Goal: Transaction & Acquisition: Book appointment/travel/reservation

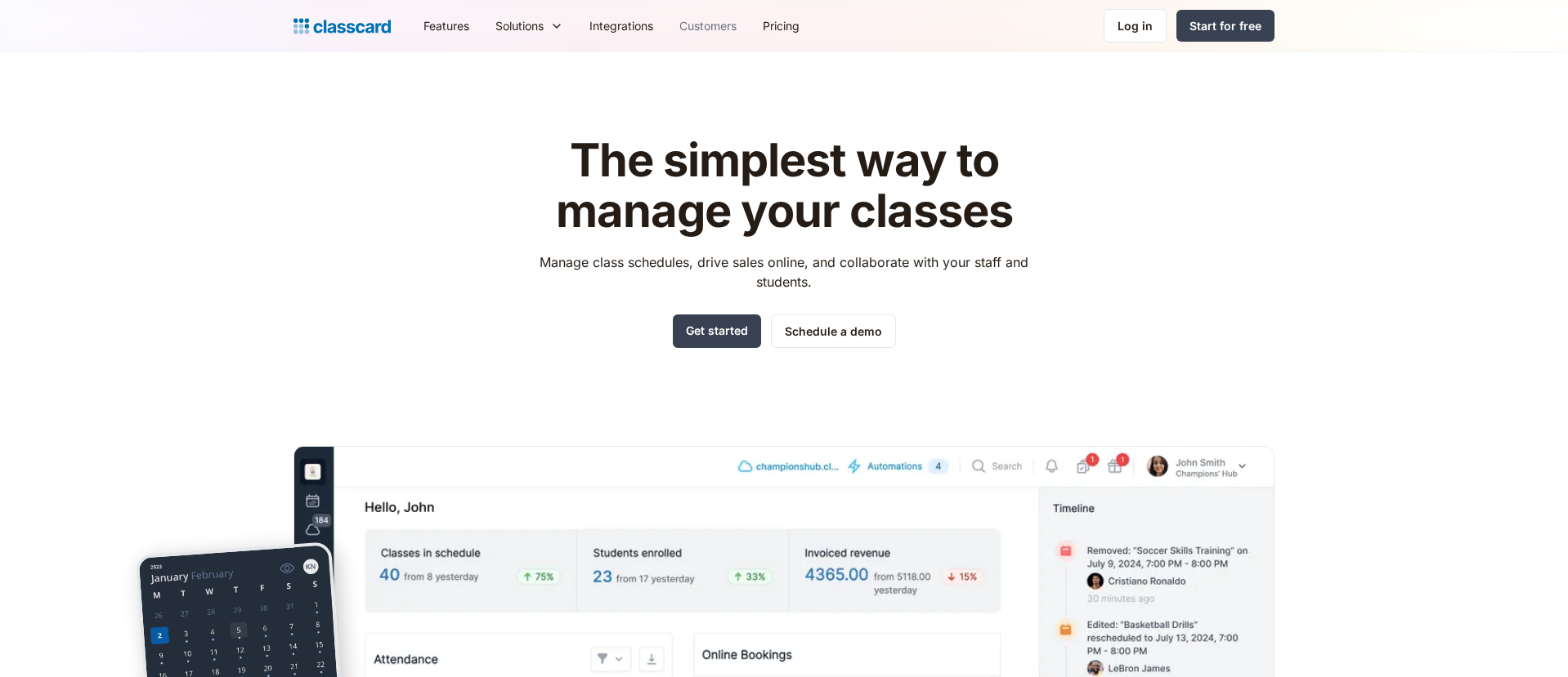
click at [719, 33] on link "Customers" at bounding box center [707, 26] width 83 height 37
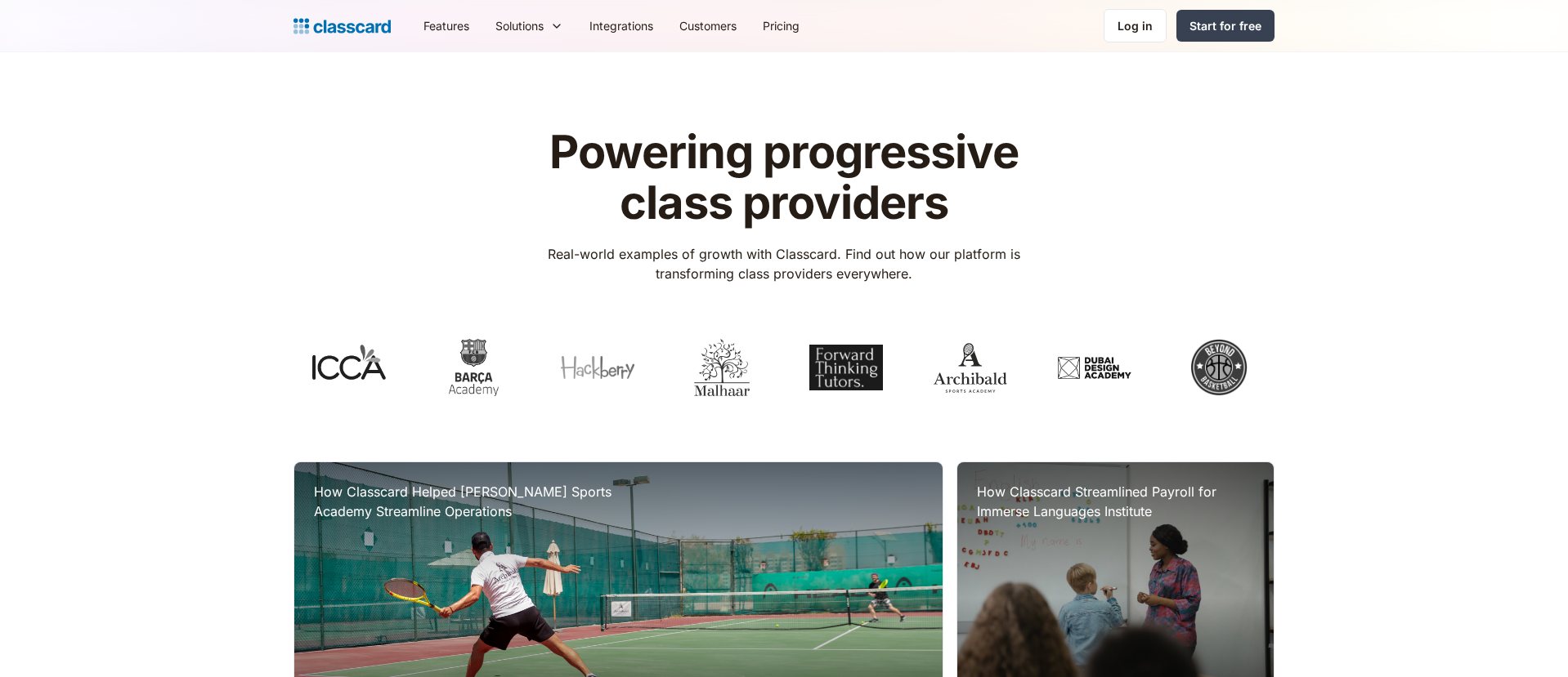
click at [1076, 303] on div "Powering progressive class providers Real-world examples of growth with Classca…" at bounding box center [784, 270] width 981 height 285
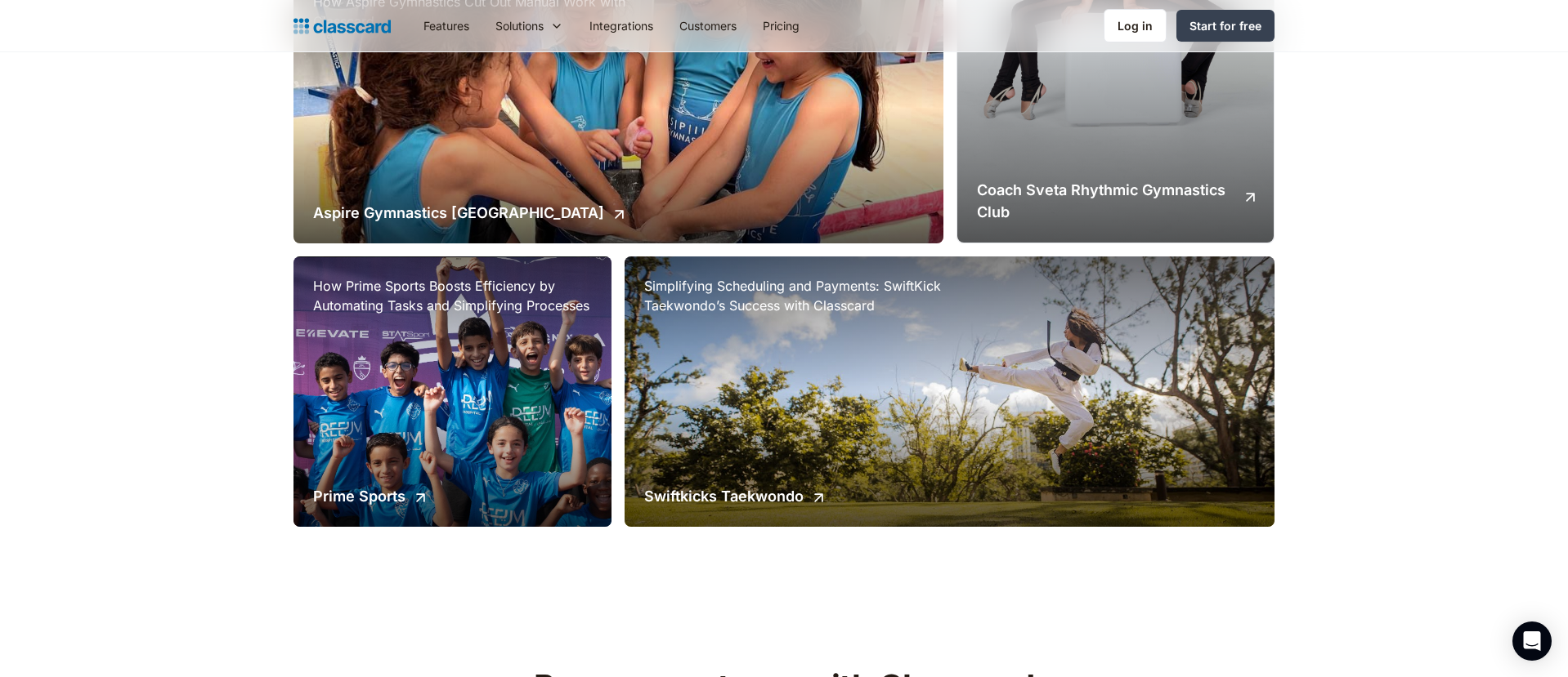
scroll to position [1423, 0]
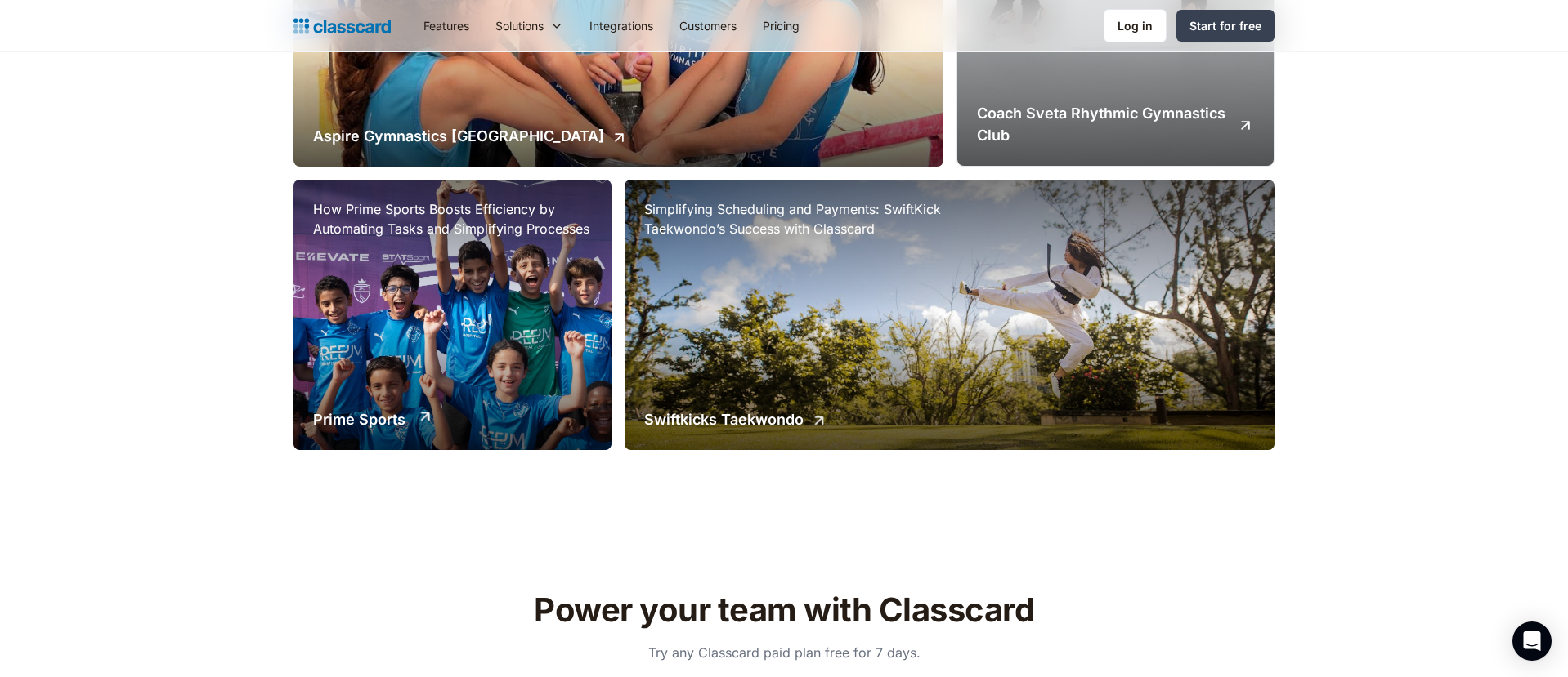
click at [498, 358] on div "How Prime Sports Boosts Efficiency by Automating Tasks and Simplifying Processe…" at bounding box center [452, 315] width 318 height 272
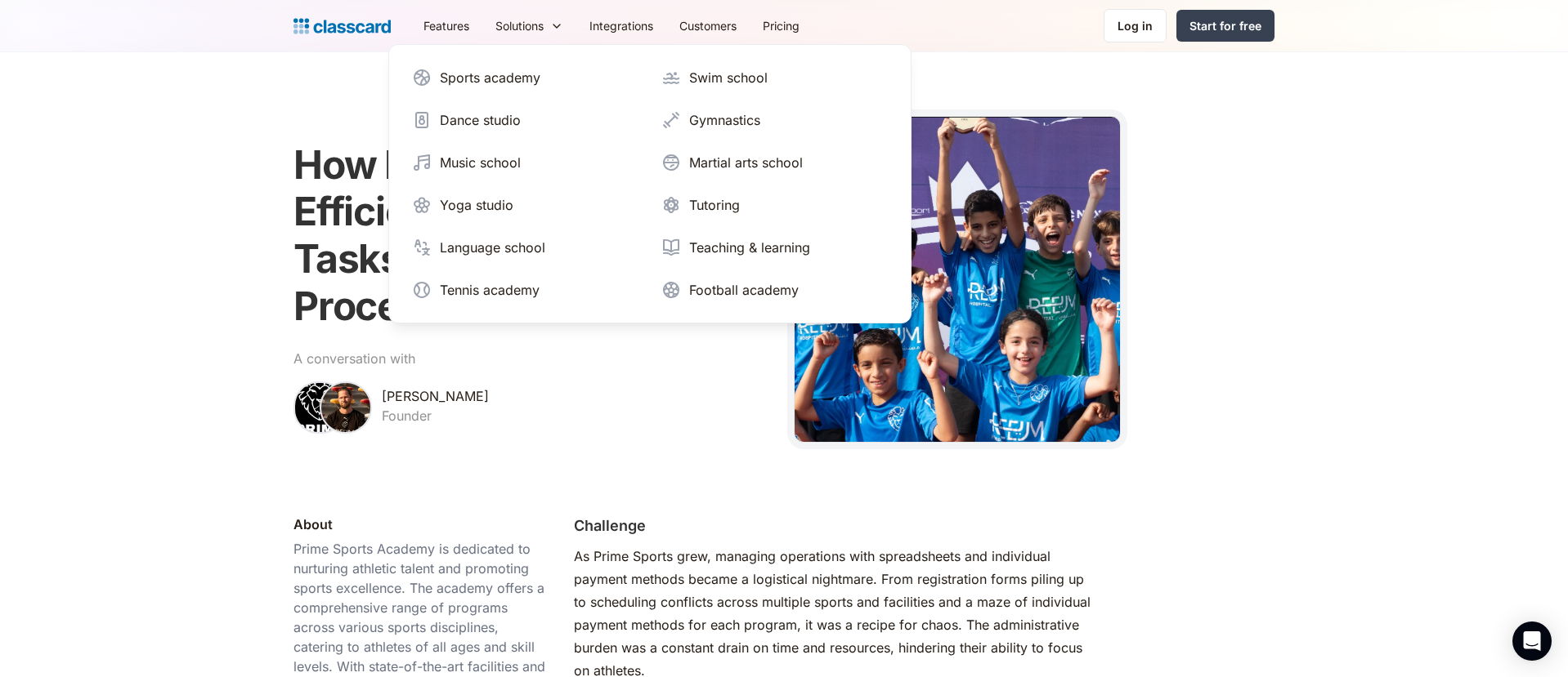
click at [351, 32] on img "home" at bounding box center [342, 27] width 97 height 23
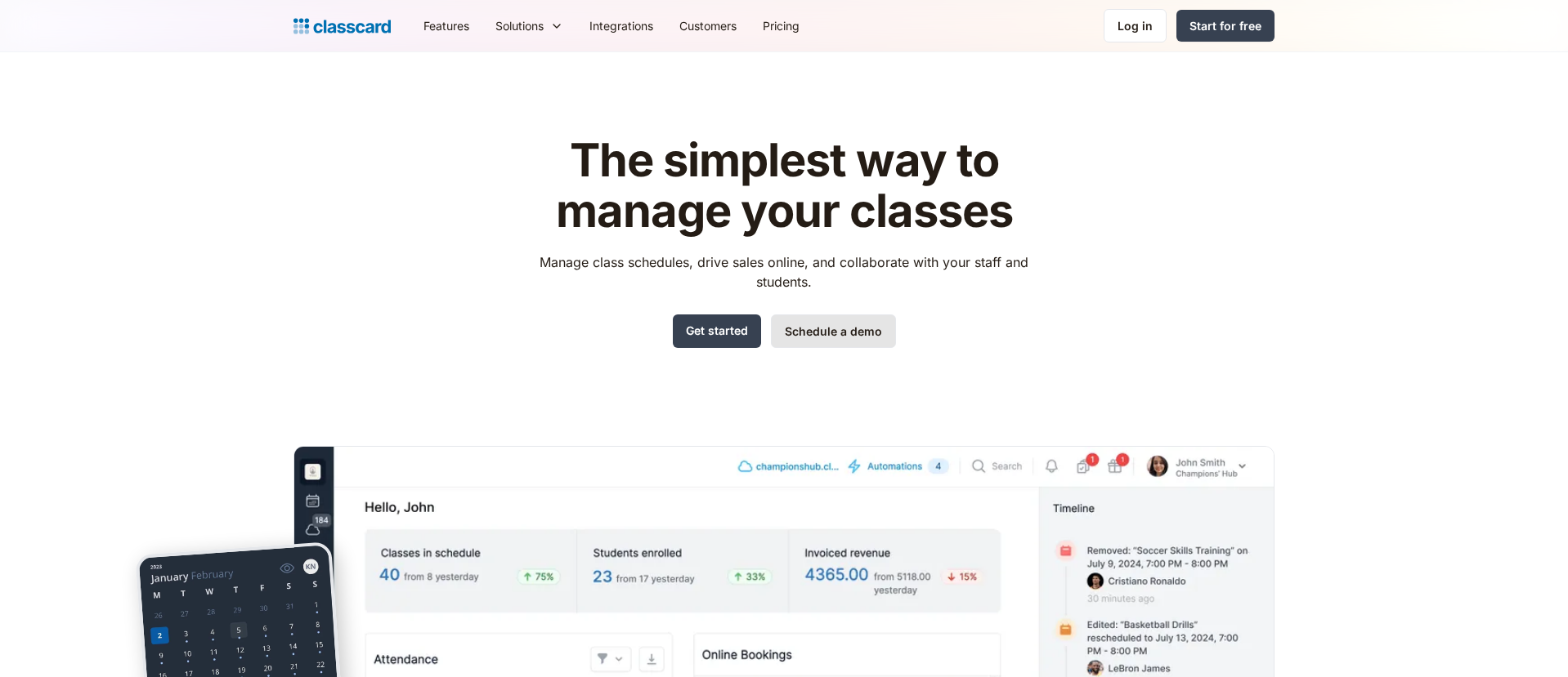
click at [837, 340] on link "Schedule a demo" at bounding box center [833, 331] width 125 height 34
